Goal: Task Accomplishment & Management: Manage account settings

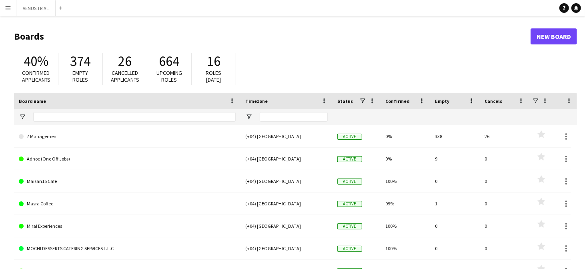
click at [6, 10] on app-icon "Menu" at bounding box center [8, 8] width 6 height 6
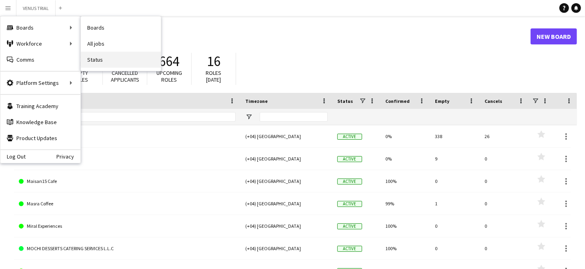
click at [104, 54] on link "Status" at bounding box center [121, 60] width 80 height 16
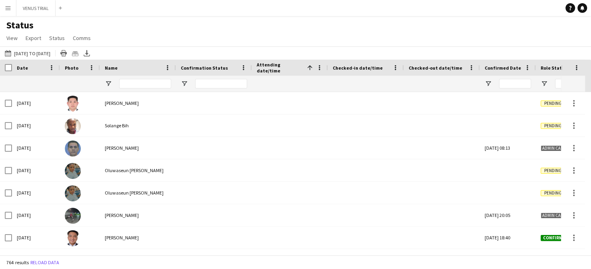
click at [188, 34] on div "Status View Views Default view New view Update view Delete view Edit name Custo…" at bounding box center [295, 32] width 591 height 27
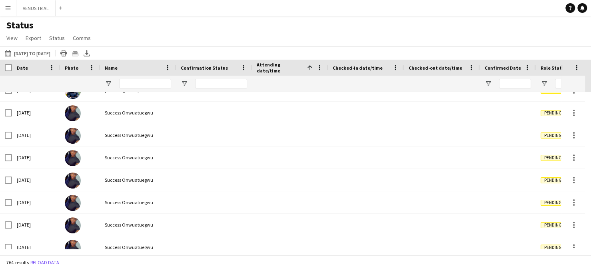
scroll to position [8876, 0]
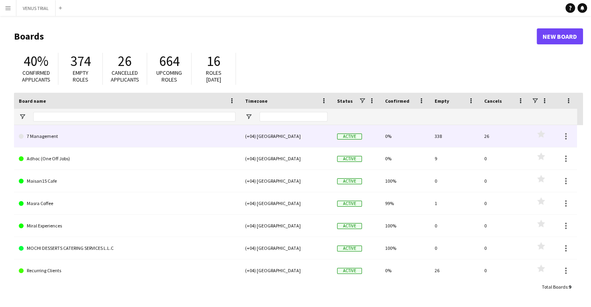
click at [36, 144] on link "7 Management" at bounding box center [127, 136] width 217 height 22
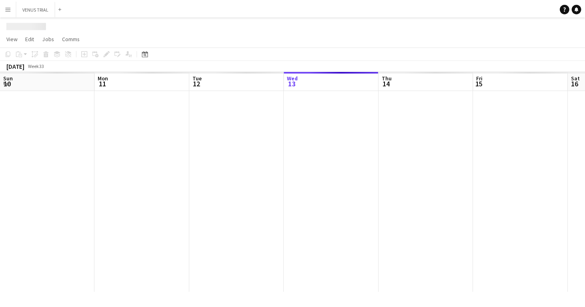
scroll to position [0, 191]
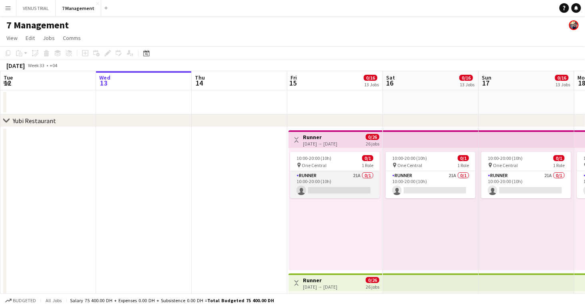
click at [340, 178] on app-card-role "Runner 21A 0/1 10:00-20:00 (10h) single-neutral-actions" at bounding box center [335, 184] width 90 height 27
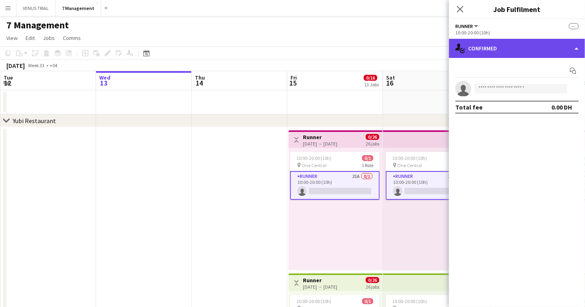
click at [496, 53] on div "single-neutral-actions-check-2 Confirmed" at bounding box center [517, 48] width 136 height 19
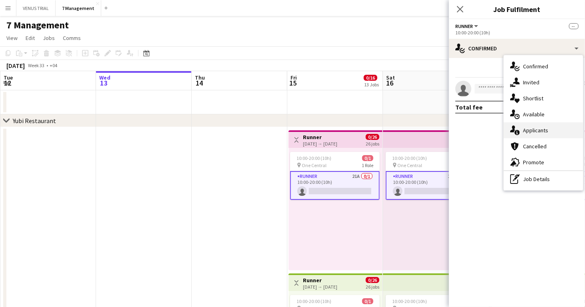
click at [542, 126] on div "single-neutral-actions-information Applicants" at bounding box center [543, 130] width 79 height 16
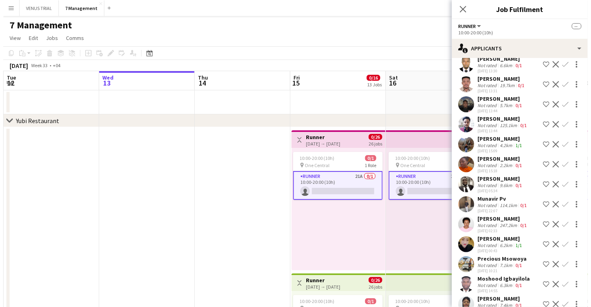
scroll to position [222, 0]
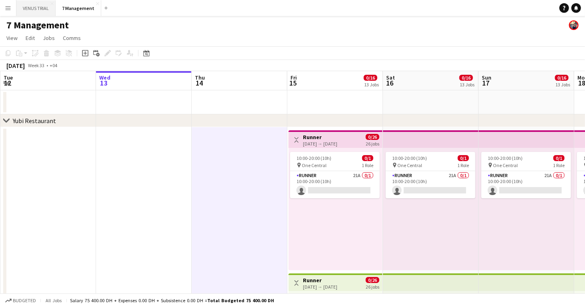
click at [41, 7] on button "VENUS TRIAL Close" at bounding box center [35, 8] width 39 height 16
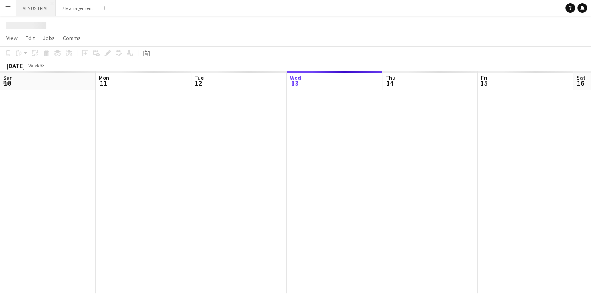
scroll to position [0, 191]
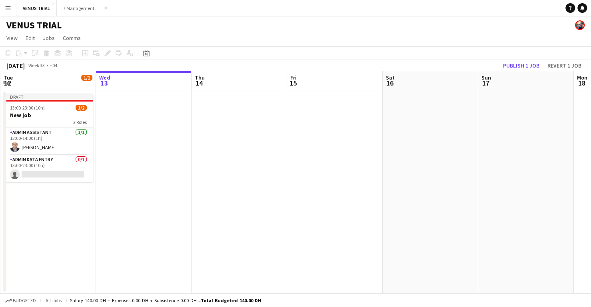
click at [7, 8] on app-icon "Menu" at bounding box center [8, 8] width 6 height 6
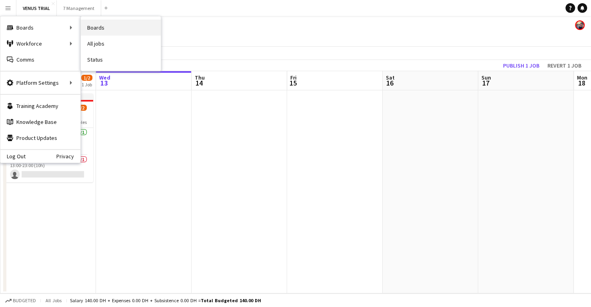
click at [107, 32] on link "Boards" at bounding box center [121, 28] width 80 height 16
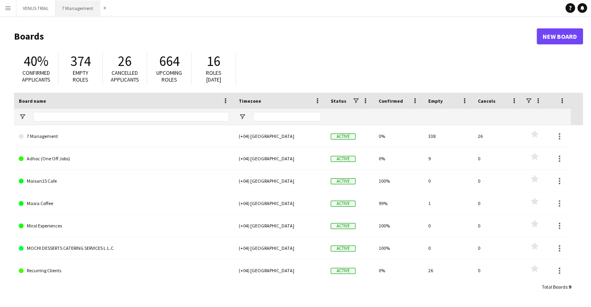
click at [70, 11] on button "7 Management Close" at bounding box center [78, 8] width 44 height 16
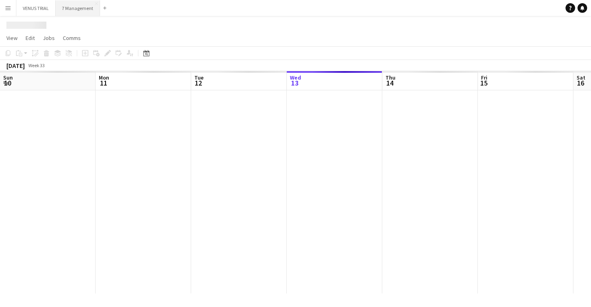
scroll to position [0, 191]
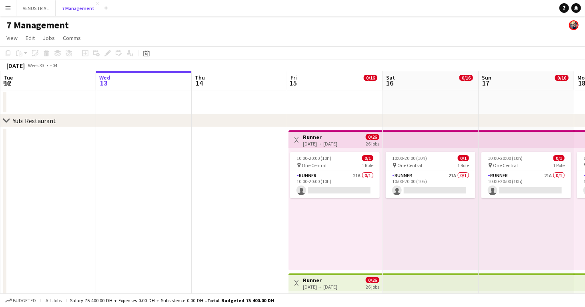
click at [56, 0] on button "7 Management Close" at bounding box center [79, 8] width 46 height 16
click at [39, 13] on button "VENUS TRIAL Close" at bounding box center [35, 8] width 39 height 16
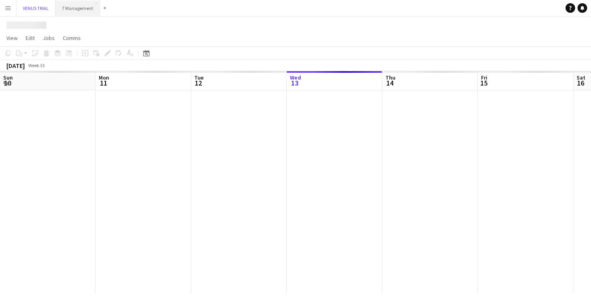
scroll to position [0, 191]
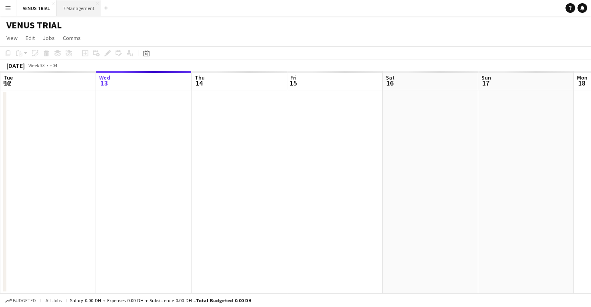
click at [71, 9] on button "7 Management Close" at bounding box center [79, 8] width 44 height 16
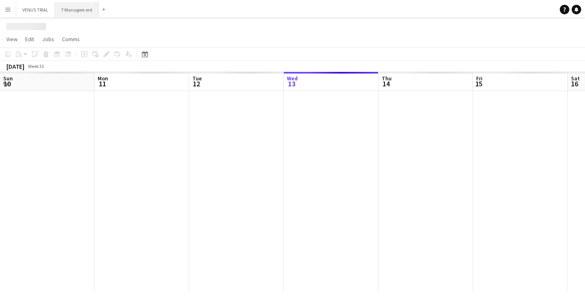
scroll to position [0, 191]
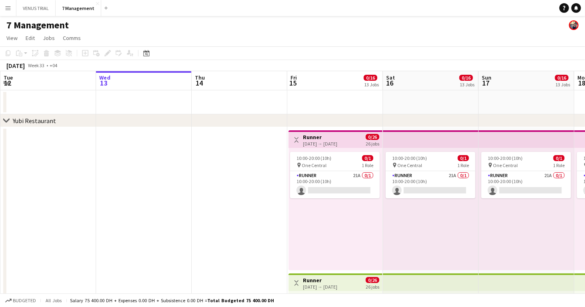
click at [11, 4] on button "Menu" at bounding box center [8, 8] width 16 height 16
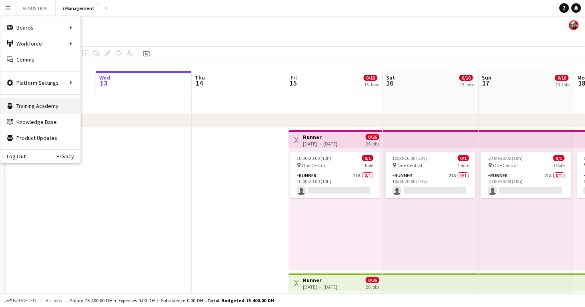
click at [27, 110] on link "Training Academy Training Academy" at bounding box center [40, 106] width 80 height 16
click at [366, 33] on app-page-menu "View Day view expanded Day view collapsed Month view Date picker Jump to today …" at bounding box center [292, 38] width 585 height 15
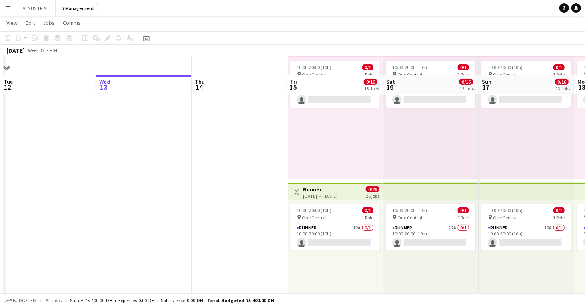
scroll to position [109, 0]
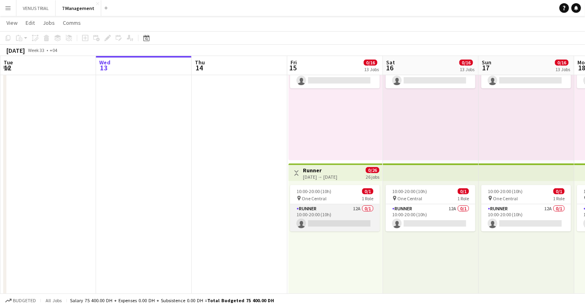
click at [347, 211] on app-card-role "Runner 12A 0/1 10:00-20:00 (10h) single-neutral-actions" at bounding box center [335, 217] width 90 height 27
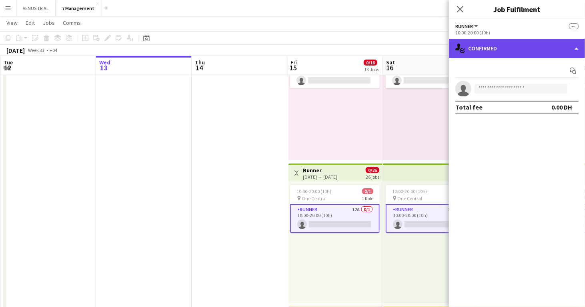
click at [540, 50] on div "single-neutral-actions-check-2 Confirmed" at bounding box center [517, 48] width 136 height 19
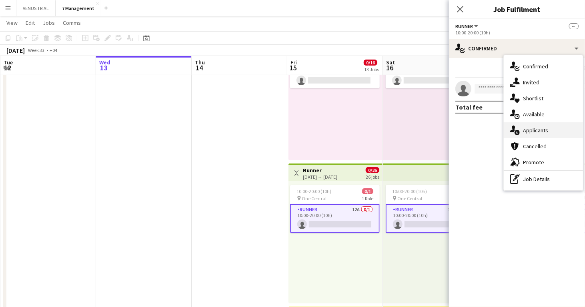
click at [531, 128] on div "single-neutral-actions-information Applicants" at bounding box center [543, 130] width 79 height 16
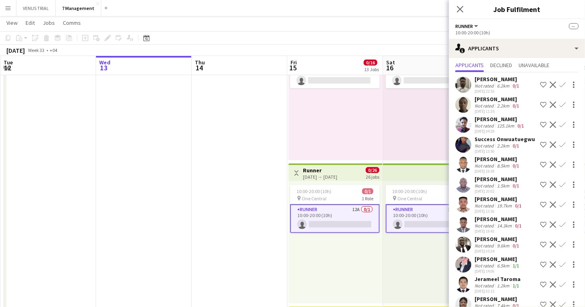
scroll to position [42, 0]
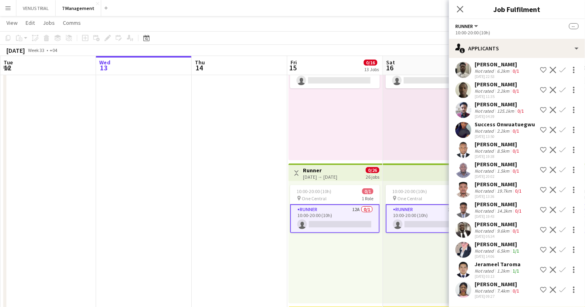
click at [461, 244] on app-user-avatar at bounding box center [463, 250] width 16 height 16
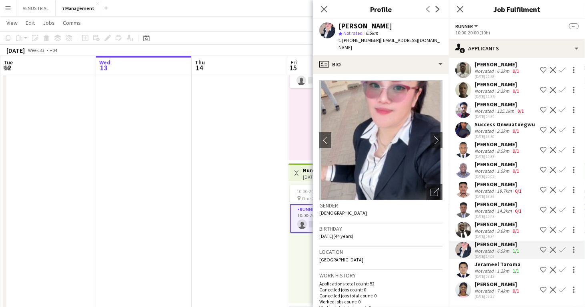
drag, startPoint x: 461, startPoint y: 244, endPoint x: 423, endPoint y: 251, distance: 39.0
click at [423, 251] on div "Location Al Muraqqabat Road, Muraqabat, Dubai, 00000" at bounding box center [380, 258] width 123 height 23
click at [442, 254] on app-crew-profile-bio "chevron-left chevron-right Open photos pop-in Gender Female Birthday 05-03-1981…" at bounding box center [381, 190] width 136 height 233
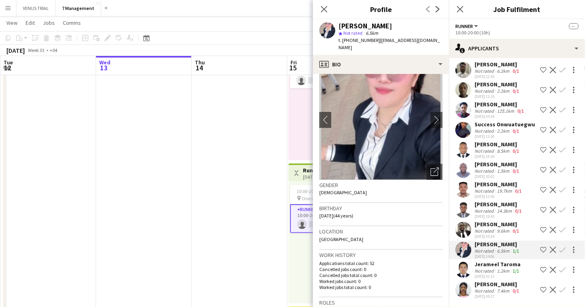
scroll to position [3, 0]
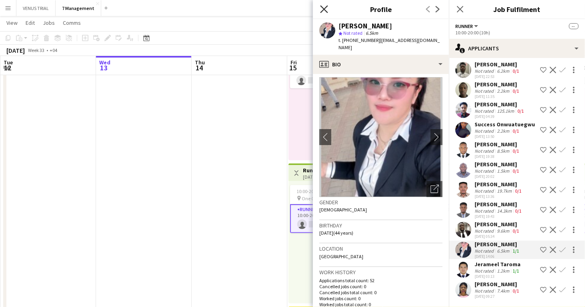
click at [324, 10] on icon at bounding box center [324, 9] width 8 height 8
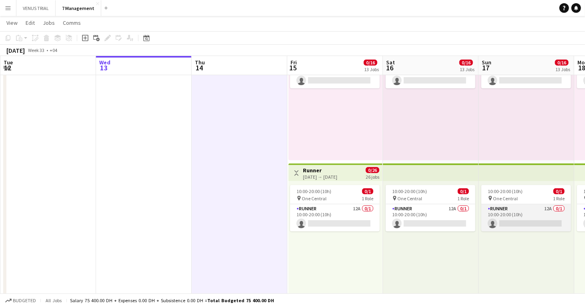
click at [513, 215] on app-card-role "Runner 12A 0/1 10:00-20:00 (10h) single-neutral-actions" at bounding box center [526, 217] width 90 height 27
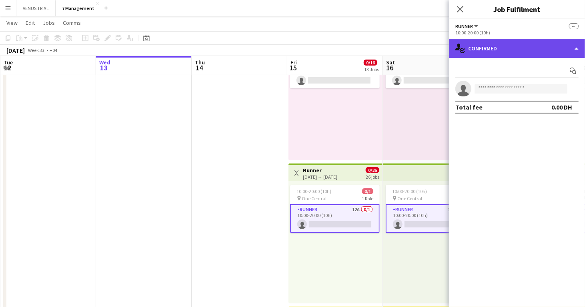
click at [528, 52] on div "single-neutral-actions-check-2 Confirmed" at bounding box center [517, 48] width 136 height 19
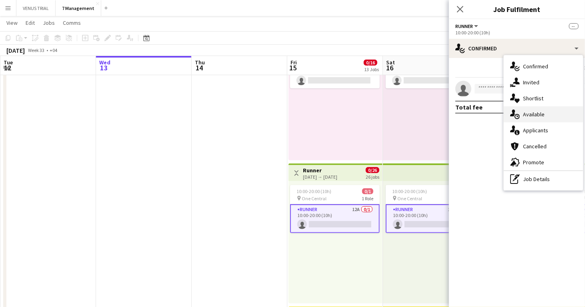
click at [522, 120] on div "single-neutral-actions-upload Available" at bounding box center [543, 114] width 79 height 16
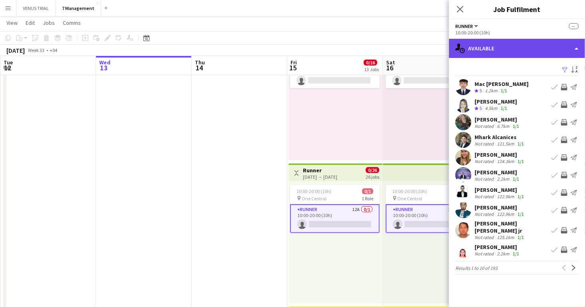
click at [522, 52] on div "single-neutral-actions-upload Available" at bounding box center [517, 48] width 136 height 19
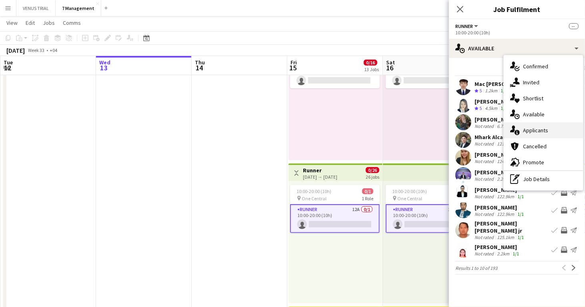
click at [531, 128] on div "single-neutral-actions-information Applicants" at bounding box center [543, 130] width 79 height 16
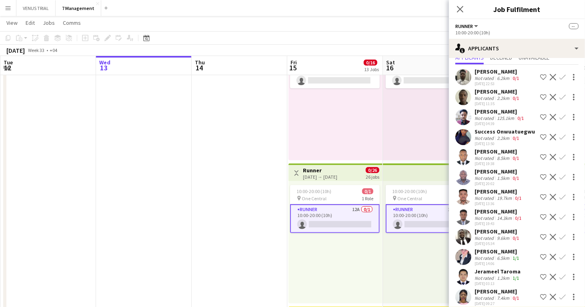
scroll to position [42, 0]
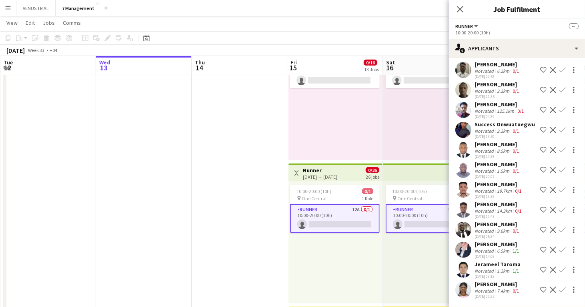
click at [261, 41] on app-toolbar "Copy Paste Paste Ctrl+V Paste with crew Ctrl+Shift+V Paste linked Job Delete Gr…" at bounding box center [292, 38] width 585 height 14
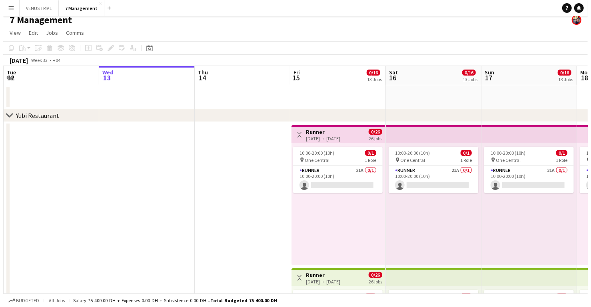
scroll to position [0, 0]
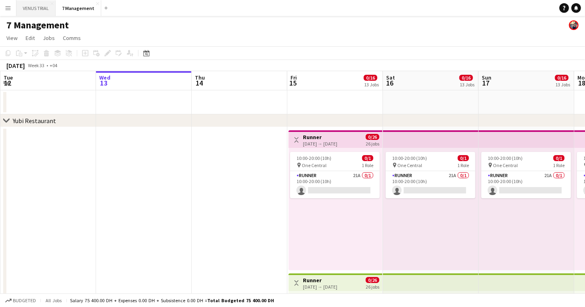
click at [37, 4] on button "VENUS TRIAL Close" at bounding box center [35, 8] width 39 height 16
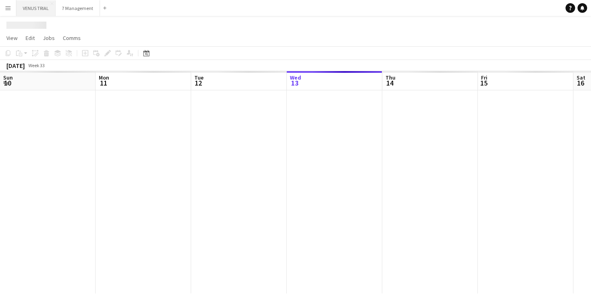
scroll to position [0, 191]
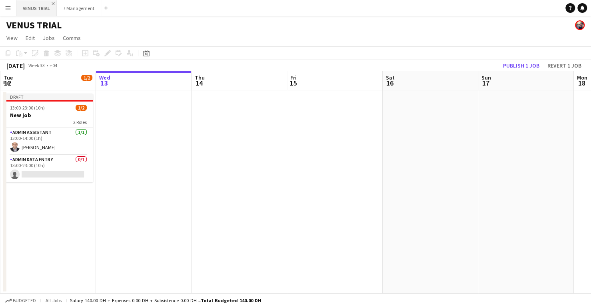
click at [53, 5] on app-icon "Close" at bounding box center [53, 3] width 3 height 3
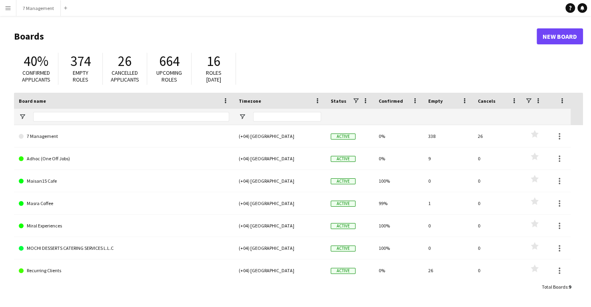
click at [11, 10] on button "Menu" at bounding box center [8, 8] width 16 height 16
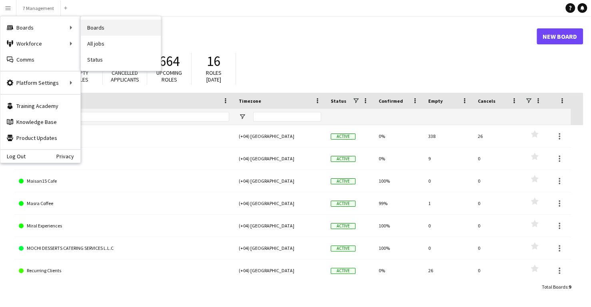
click at [90, 27] on link "Boards" at bounding box center [121, 28] width 80 height 16
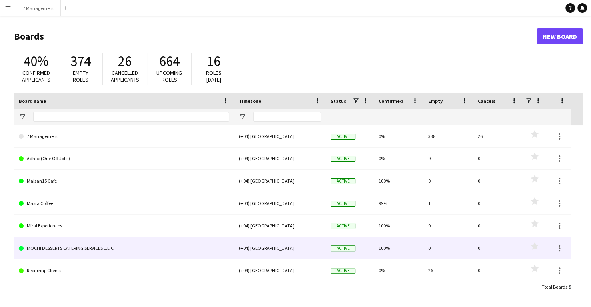
click at [228, 238] on link "MOCHI DESSERTS CATERING SERVICES L.L.C" at bounding box center [124, 248] width 210 height 22
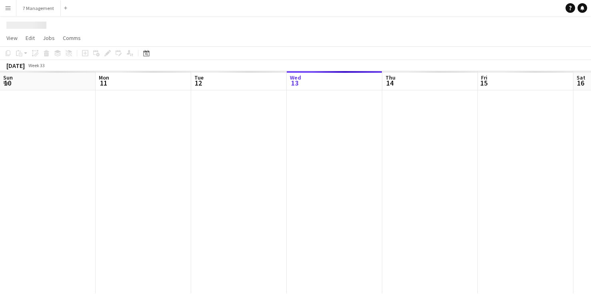
scroll to position [0, 191]
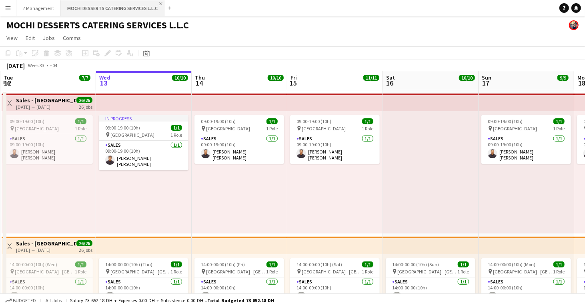
click at [159, 2] on app-icon "Close" at bounding box center [160, 3] width 3 height 3
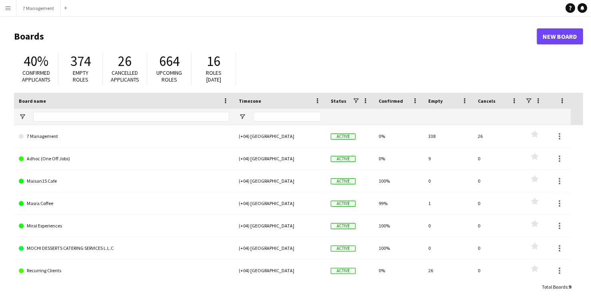
scroll to position [48, 0]
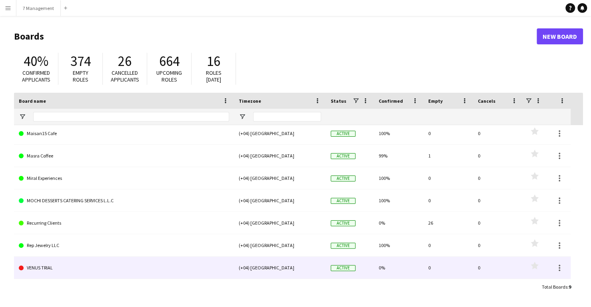
click at [40, 270] on link "VENUS TRIAL" at bounding box center [124, 268] width 210 height 22
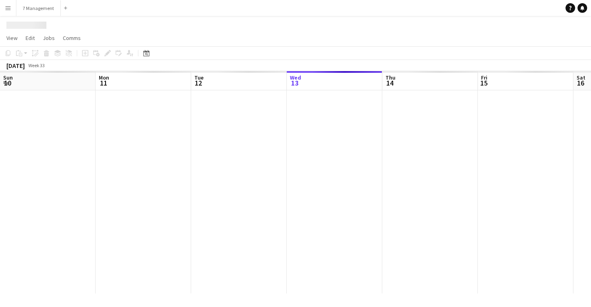
click at [40, 270] on div at bounding box center [574, 191] width 1148 height 203
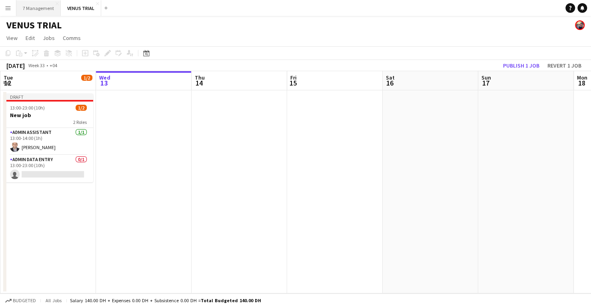
click at [36, 9] on button "7 Management Close" at bounding box center [38, 8] width 44 height 16
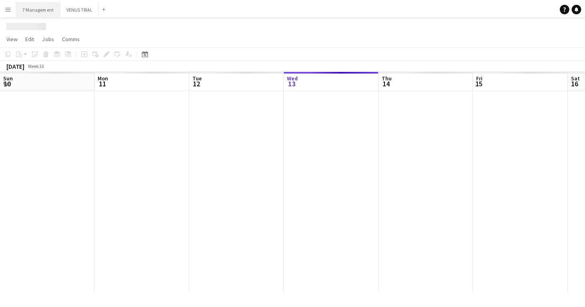
scroll to position [0, 191]
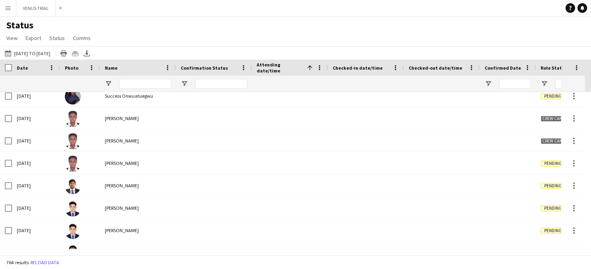
click at [3, 10] on button "Menu" at bounding box center [8, 8] width 16 height 16
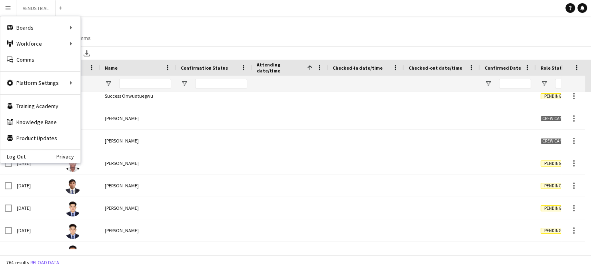
click at [124, 21] on div "Status View Views Default view New view Update view Delete view Edit name Custo…" at bounding box center [295, 32] width 591 height 27
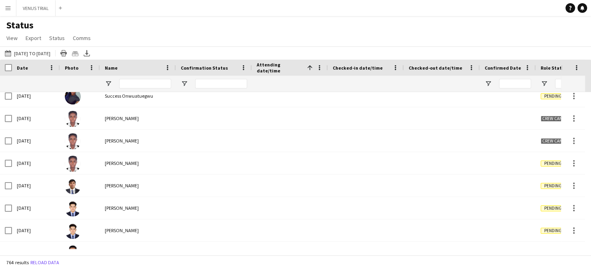
click at [14, 10] on button "Menu" at bounding box center [8, 8] width 16 height 16
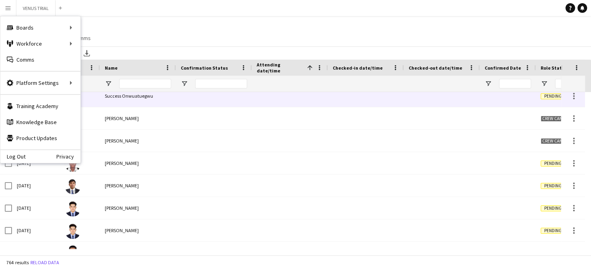
click at [513, 102] on div at bounding box center [508, 96] width 56 height 22
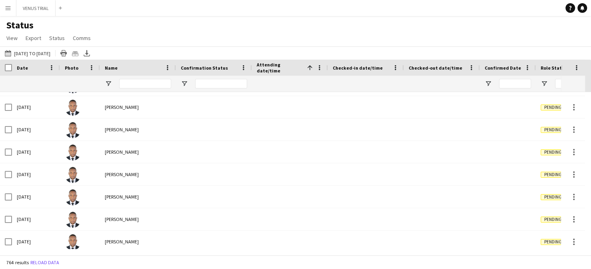
scroll to position [15075, 0]
